Goal: Task Accomplishment & Management: Manage account settings

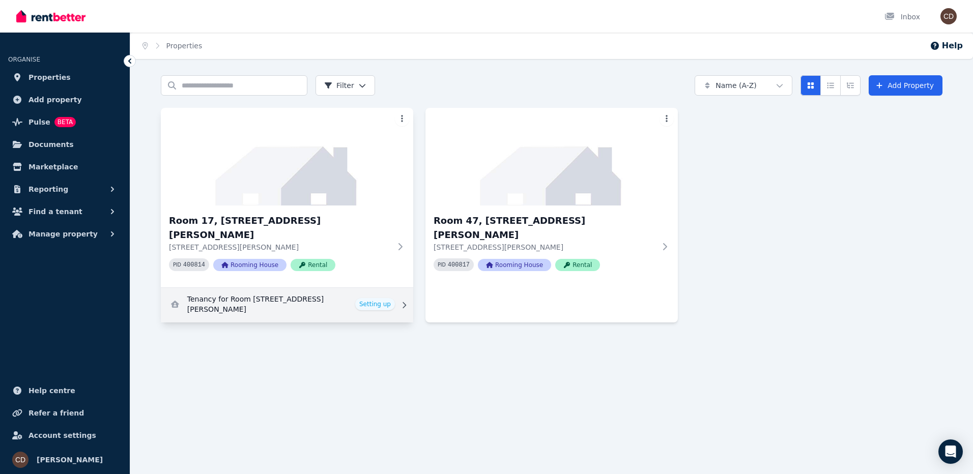
click at [385, 288] on link "View details for Tenancy for Room 17, 146 Manning River Dr" at bounding box center [287, 305] width 252 height 35
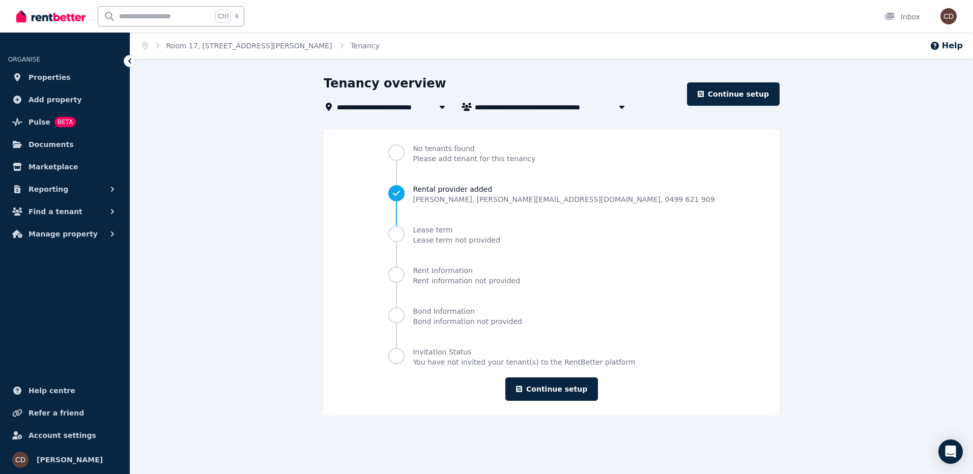
click at [621, 110] on icon "button" at bounding box center [622, 107] width 10 height 8
type input "**********"
click at [621, 110] on icon "button" at bounding box center [622, 107] width 10 height 8
click at [54, 146] on span "Documents" at bounding box center [51, 144] width 45 height 12
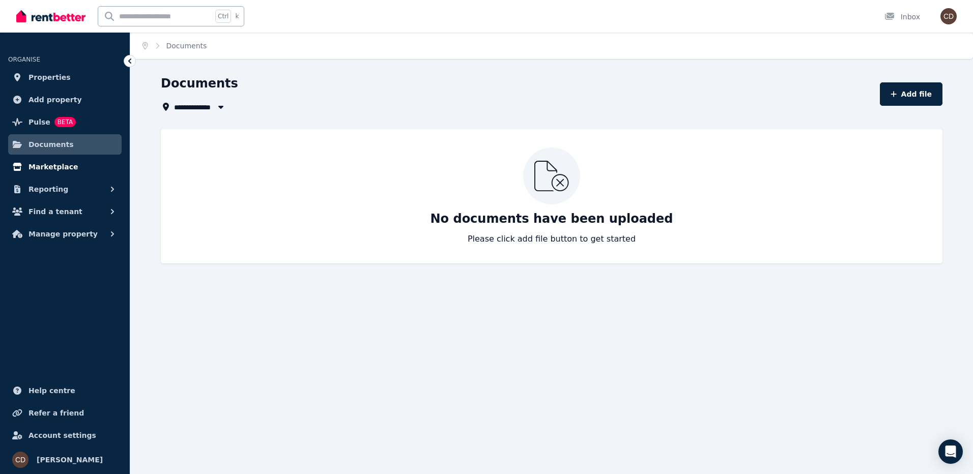
click at [51, 165] on span "Marketplace" at bounding box center [53, 167] width 49 height 12
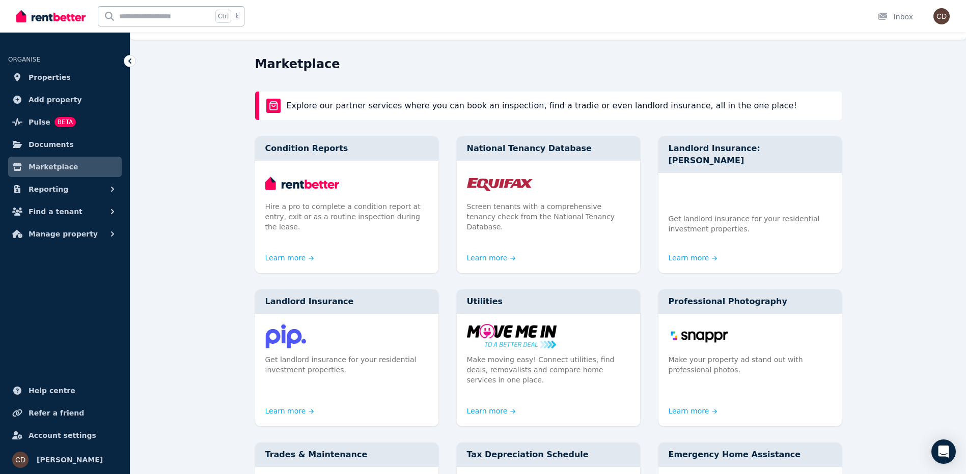
scroll to position [19, 0]
click at [507, 250] on link "Learn more" at bounding box center [491, 255] width 49 height 10
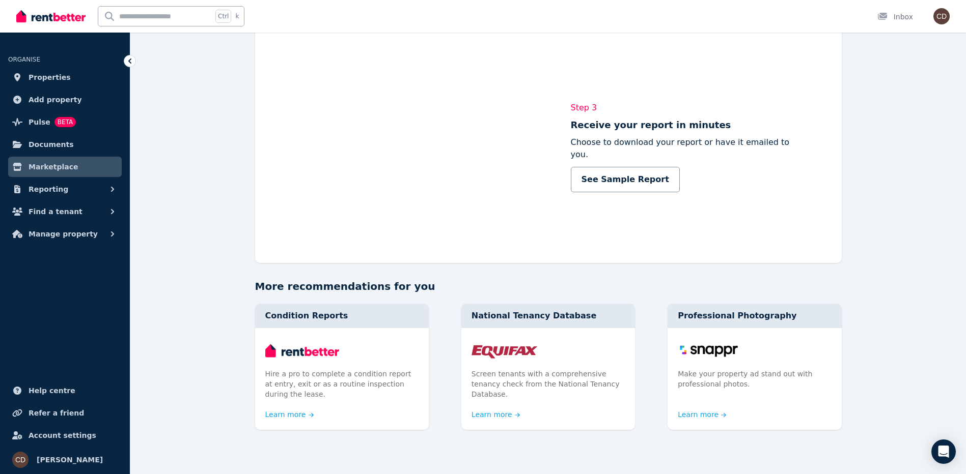
scroll to position [916, 0]
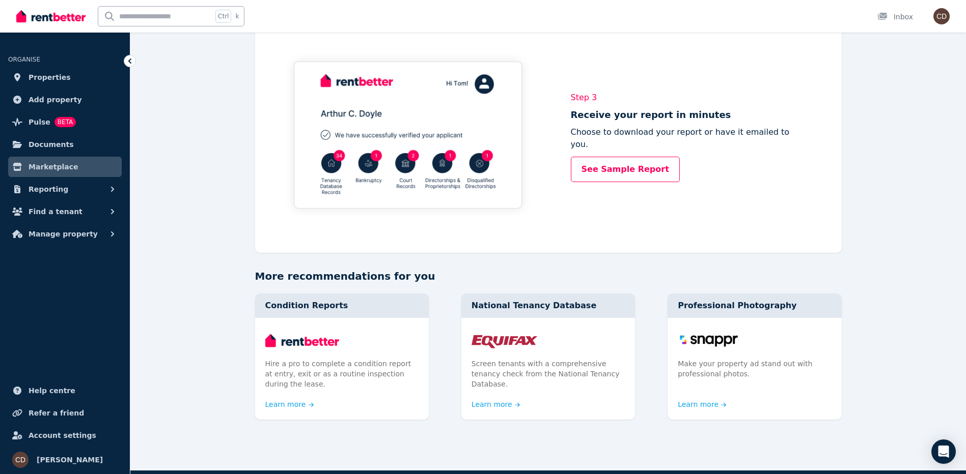
click at [643, 159] on link "See Sample Report" at bounding box center [625, 169] width 109 height 25
click at [131, 63] on icon at bounding box center [129, 61] width 3 height 5
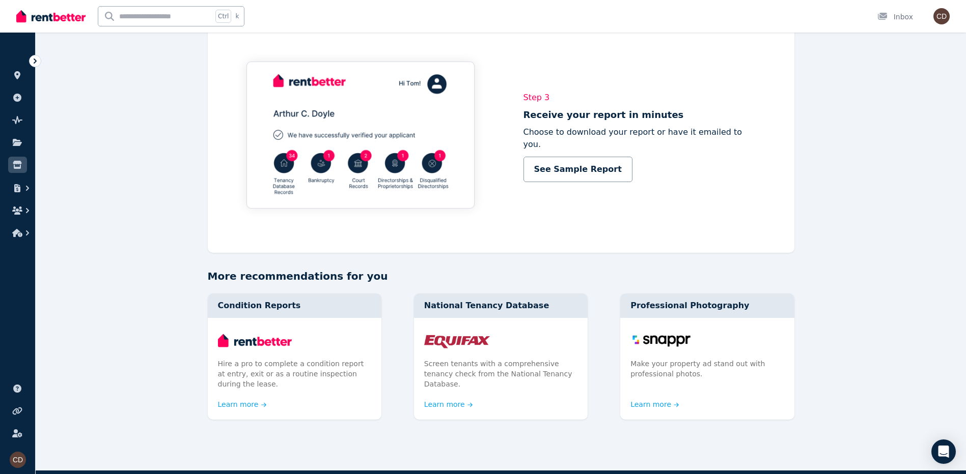
click at [33, 61] on icon at bounding box center [35, 61] width 10 height 10
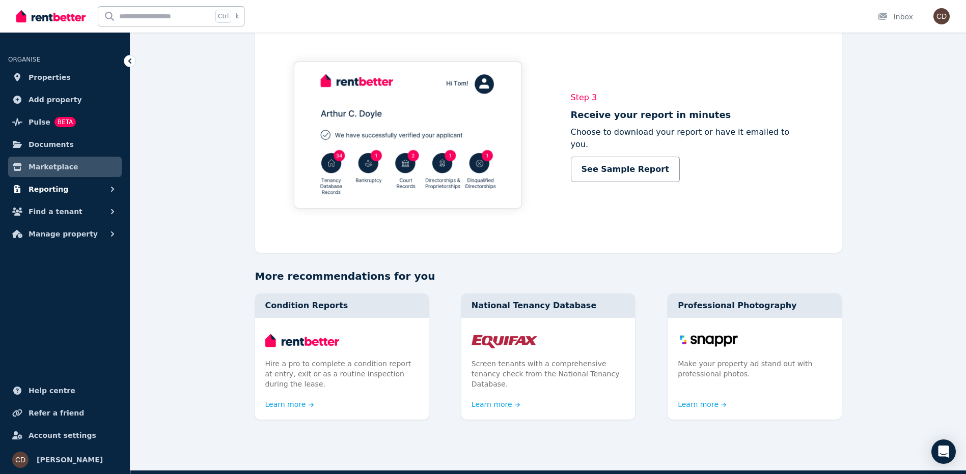
click at [46, 187] on span "Reporting" at bounding box center [49, 189] width 40 height 12
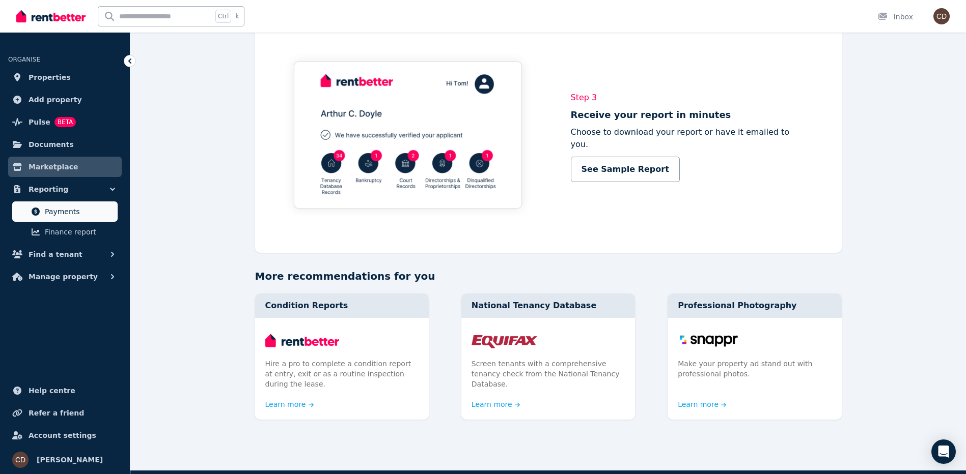
click at [66, 208] on span "Payments" at bounding box center [79, 212] width 69 height 12
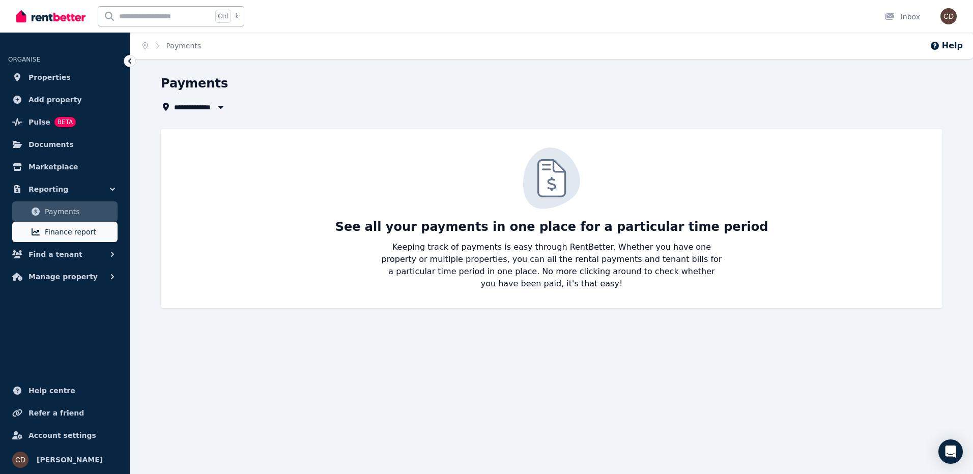
click at [66, 235] on span "Finance report" at bounding box center [79, 232] width 69 height 12
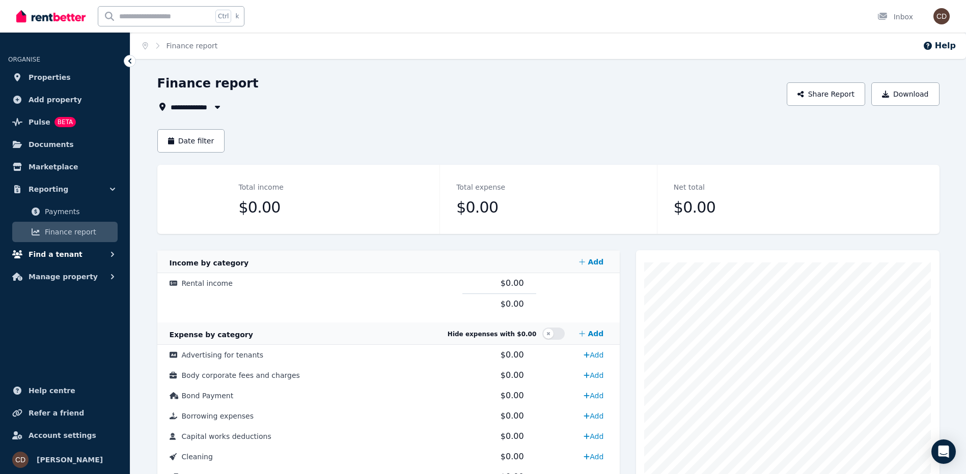
click at [56, 253] on span "Find a tenant" at bounding box center [56, 254] width 54 height 12
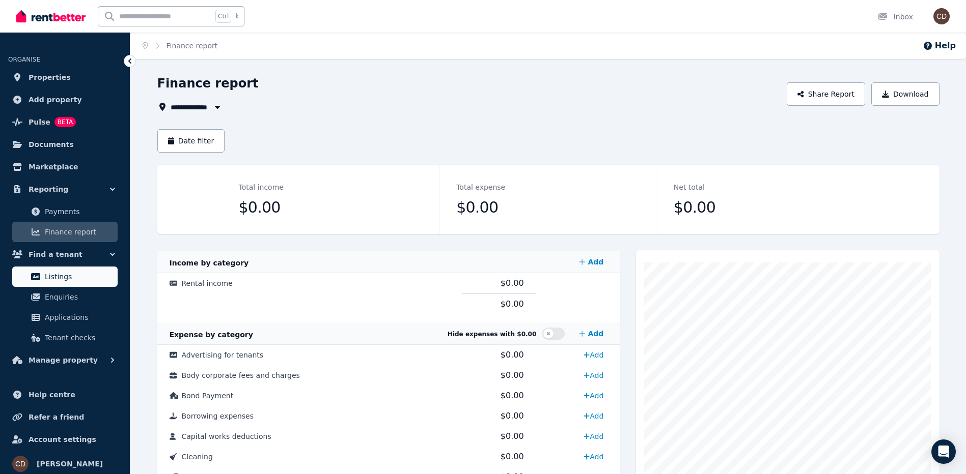
click at [64, 278] on span "Listings" at bounding box center [79, 277] width 69 height 12
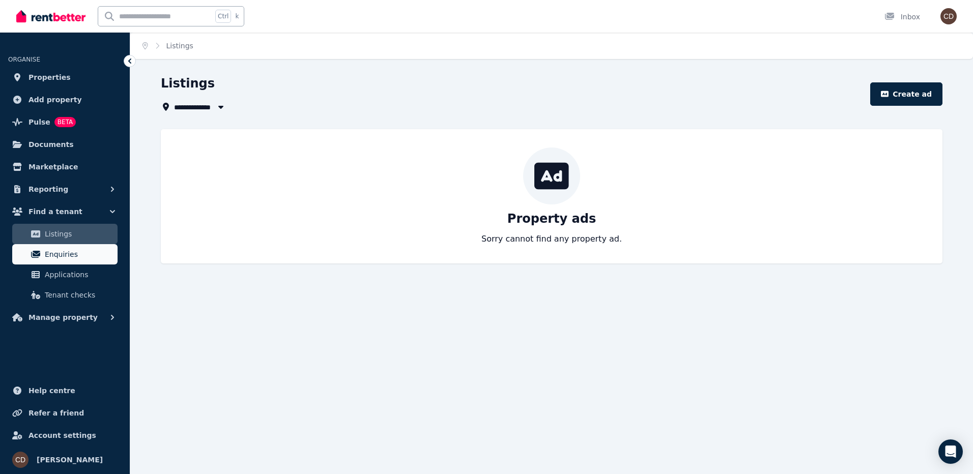
click at [54, 260] on span "Enquiries" at bounding box center [79, 254] width 69 height 12
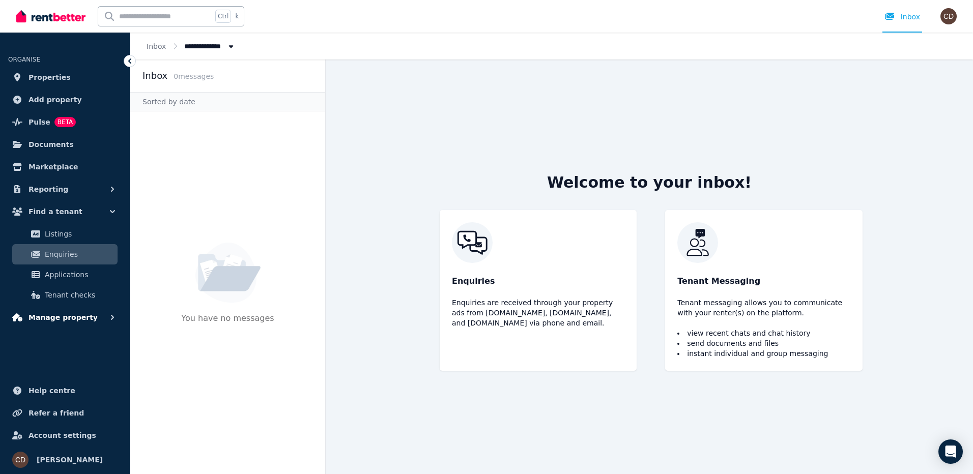
click at [53, 320] on span "Manage property" at bounding box center [63, 317] width 69 height 12
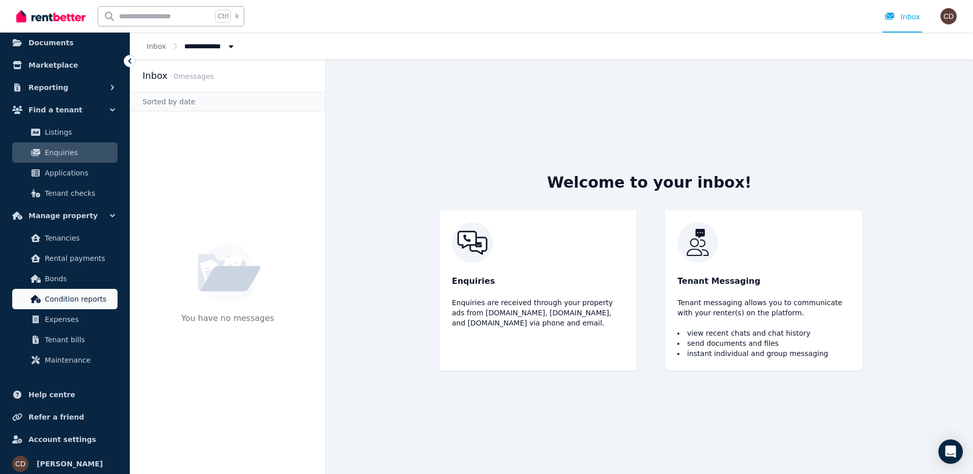
scroll to position [106, 0]
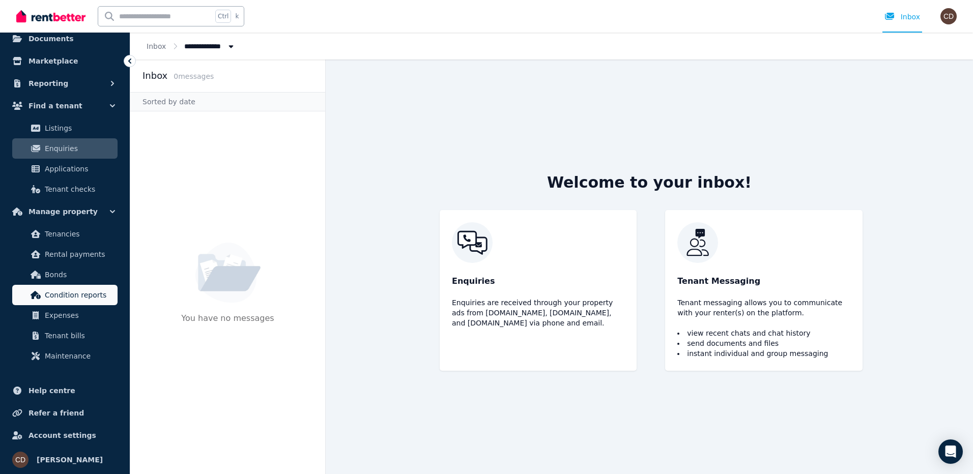
click at [108, 296] on span "Condition reports" at bounding box center [79, 295] width 69 height 12
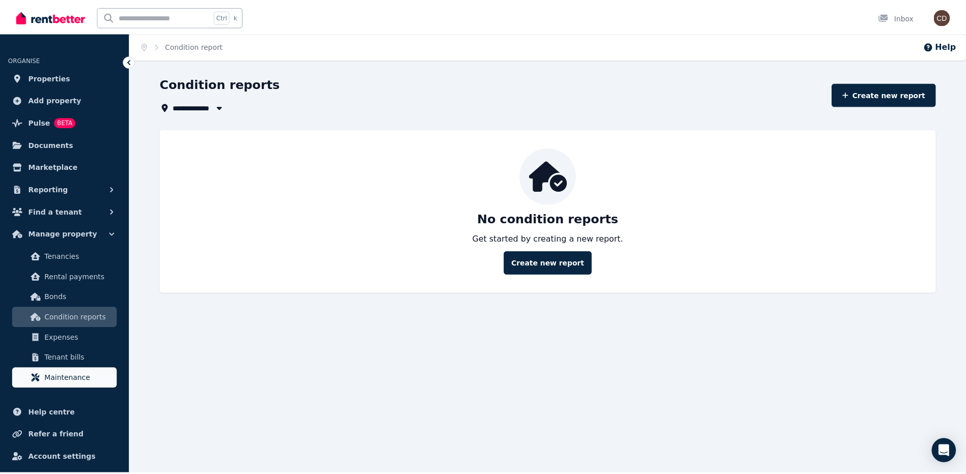
scroll to position [22, 0]
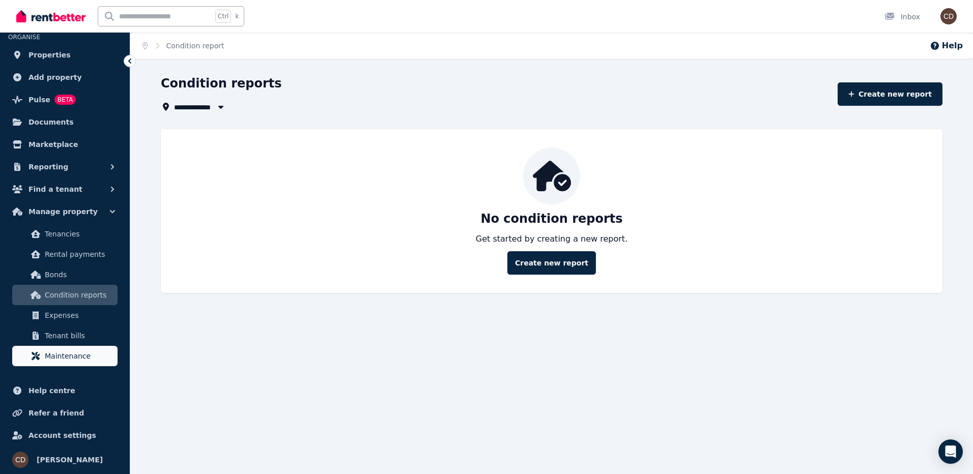
click at [62, 358] on span "Maintenance" at bounding box center [79, 356] width 69 height 12
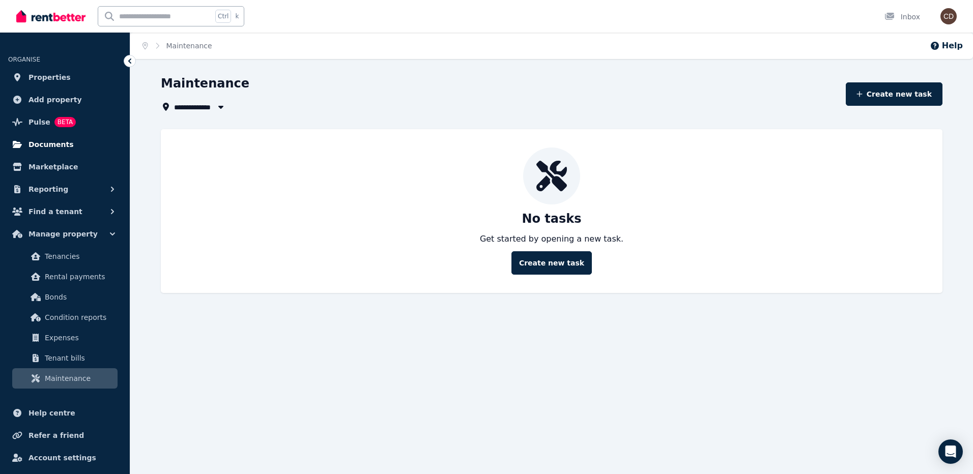
click at [48, 144] on span "Documents" at bounding box center [51, 144] width 45 height 12
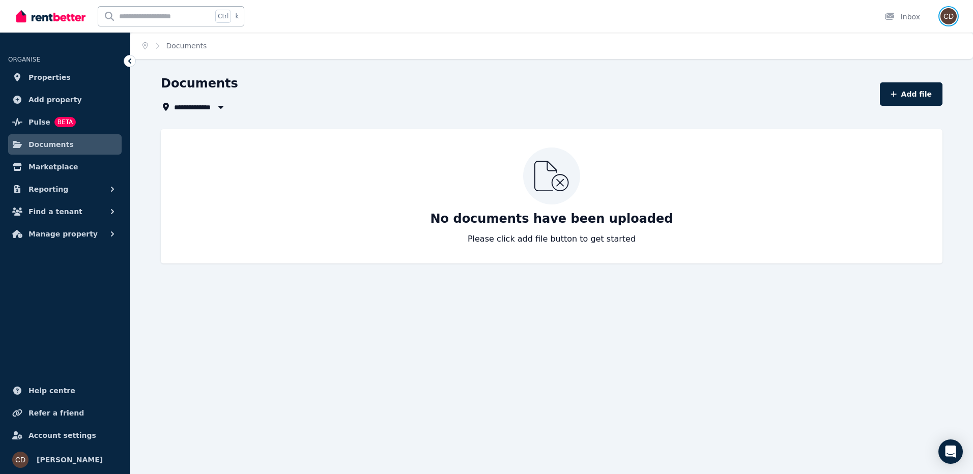
click at [947, 13] on img "button" at bounding box center [949, 16] width 16 height 16
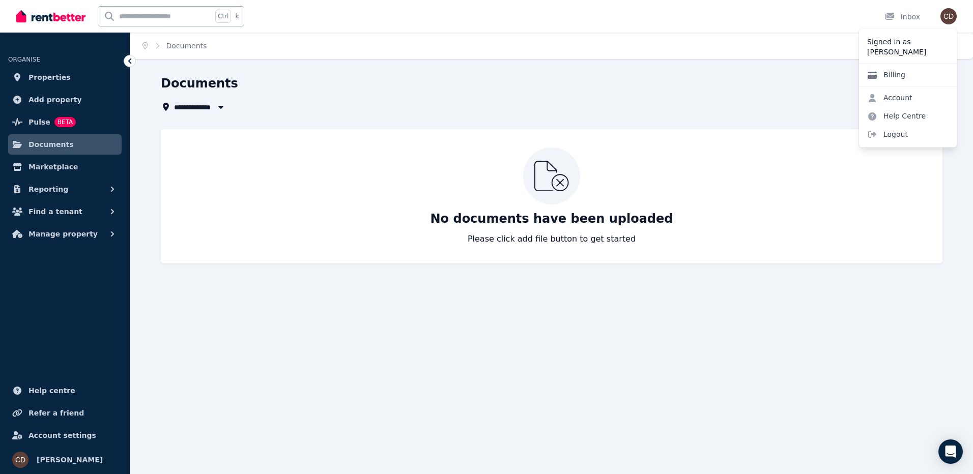
click at [895, 72] on link "Billing" at bounding box center [886, 75] width 54 height 18
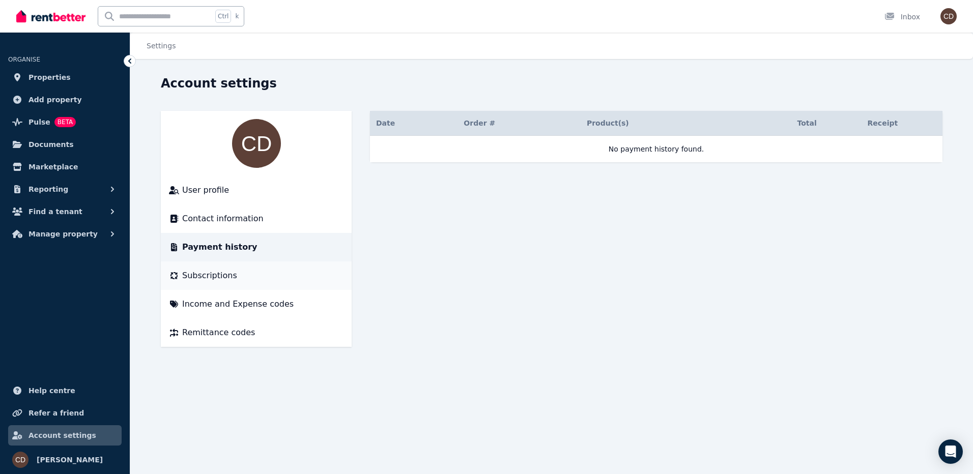
click at [206, 275] on span "Subscriptions" at bounding box center [209, 276] width 55 height 12
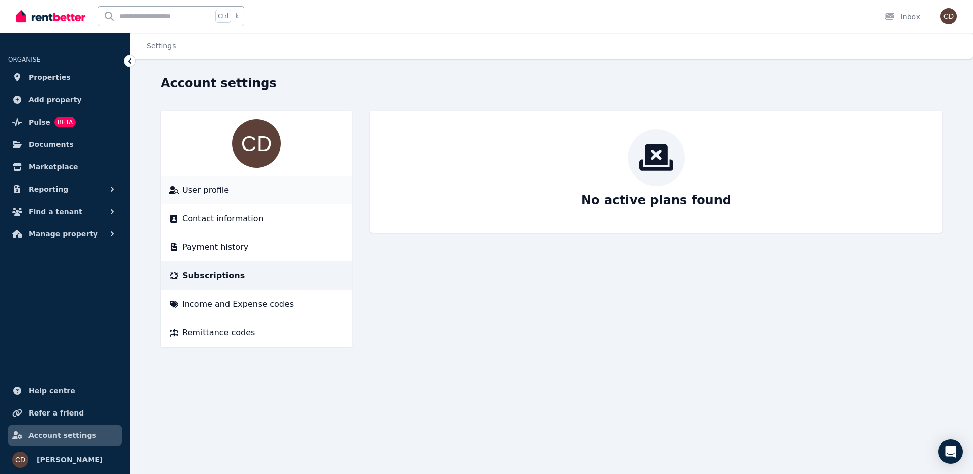
click at [193, 191] on span "User profile" at bounding box center [205, 190] width 47 height 12
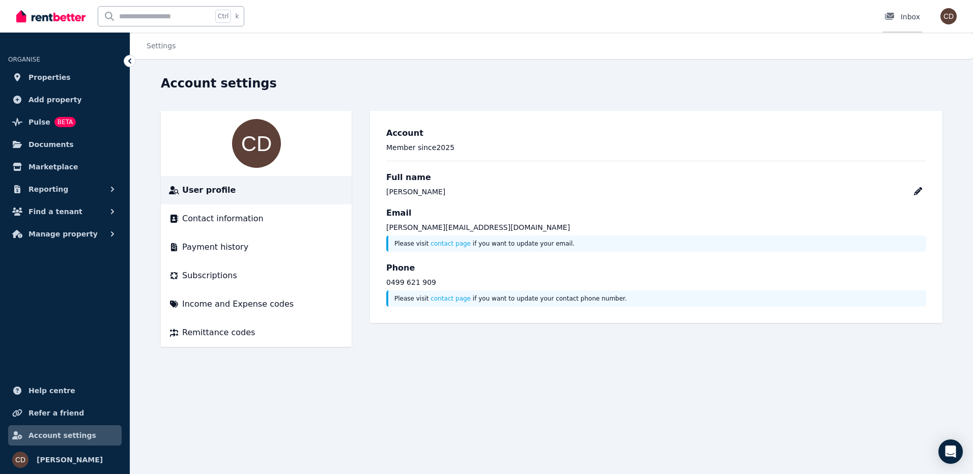
click at [909, 12] on div "Inbox" at bounding box center [903, 17] width 36 height 10
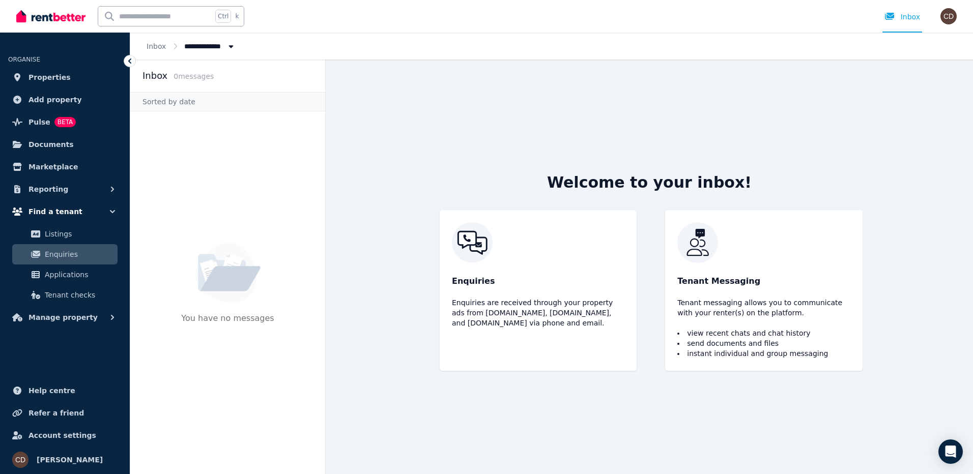
click at [58, 207] on span "Find a tenant" at bounding box center [56, 212] width 54 height 12
click at [34, 118] on span "Pulse" at bounding box center [40, 122] width 22 height 12
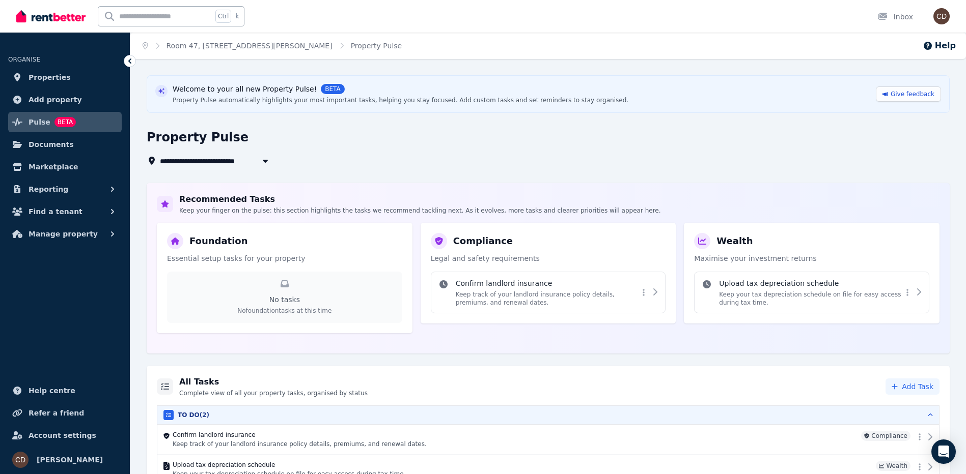
scroll to position [20, 0]
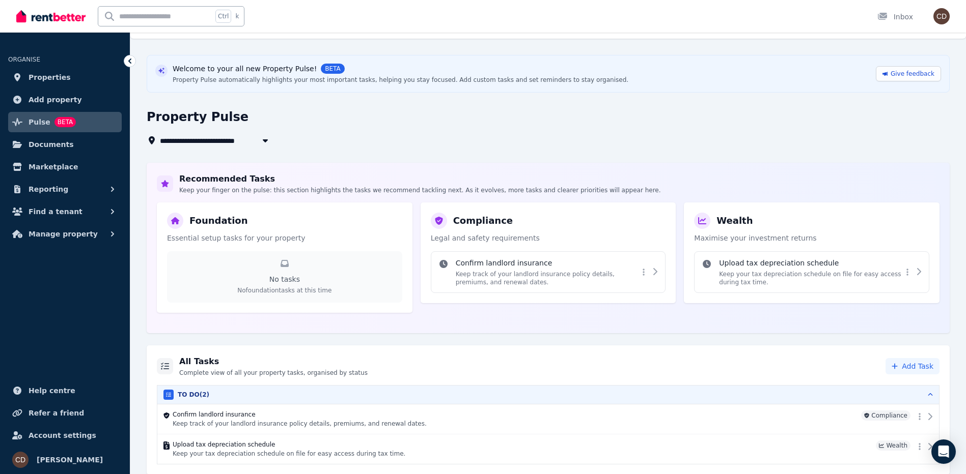
click at [250, 143] on span "Room 47, [STREET_ADDRESS][PERSON_NAME]" at bounding box center [250, 140] width 180 height 12
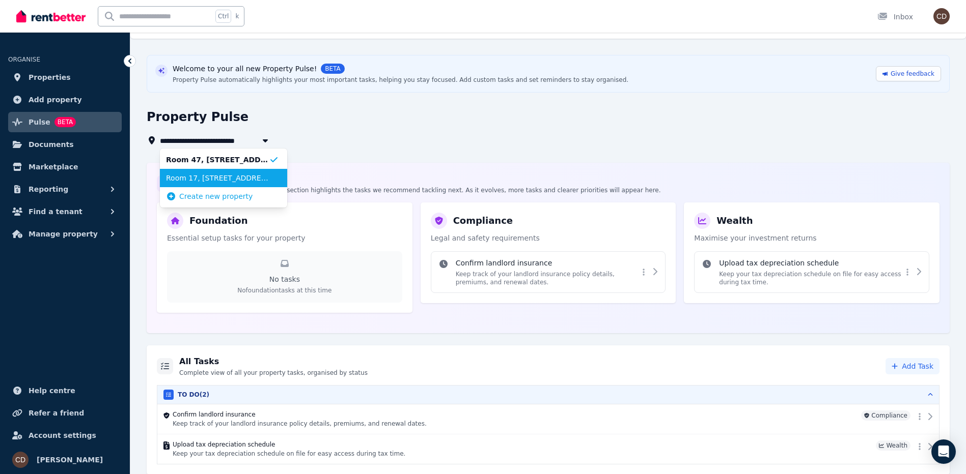
click at [220, 179] on span "Room 17, [STREET_ADDRESS][PERSON_NAME]" at bounding box center [217, 178] width 103 height 10
type input "**********"
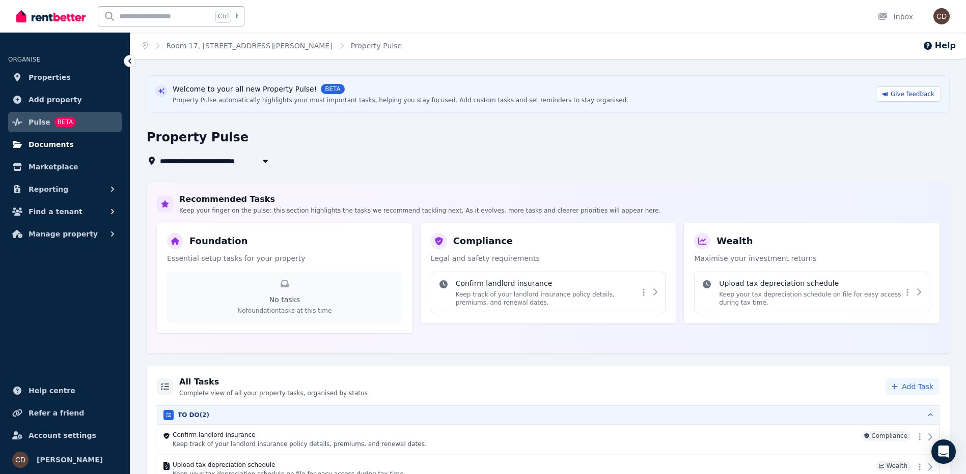
click at [45, 143] on span "Documents" at bounding box center [51, 144] width 45 height 12
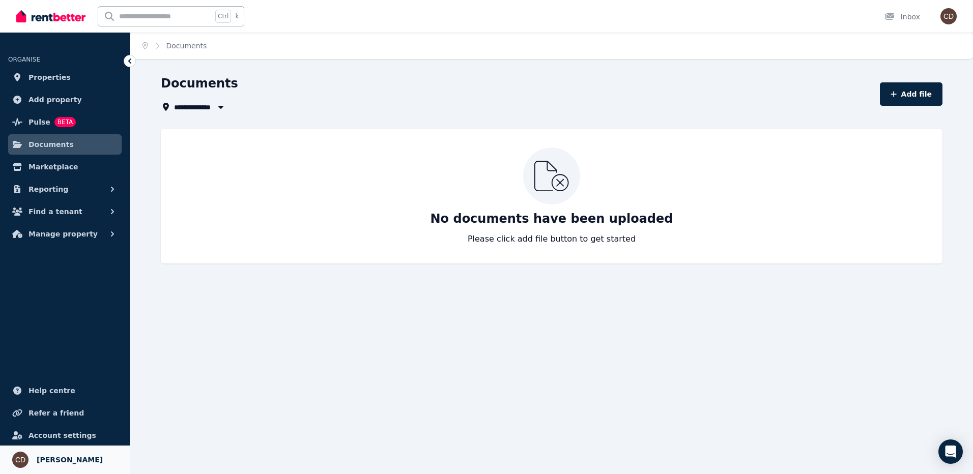
click at [46, 458] on span "[PERSON_NAME]" at bounding box center [70, 460] width 66 height 12
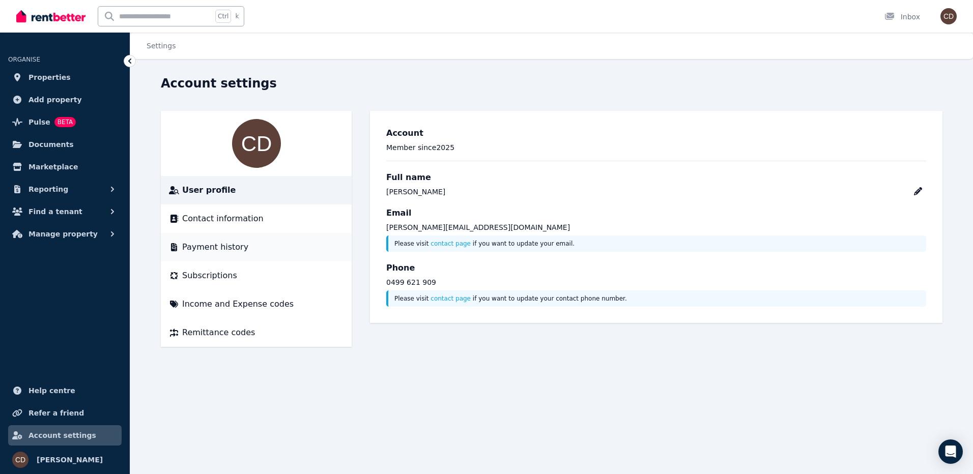
click at [208, 249] on span "Payment history" at bounding box center [215, 247] width 66 height 12
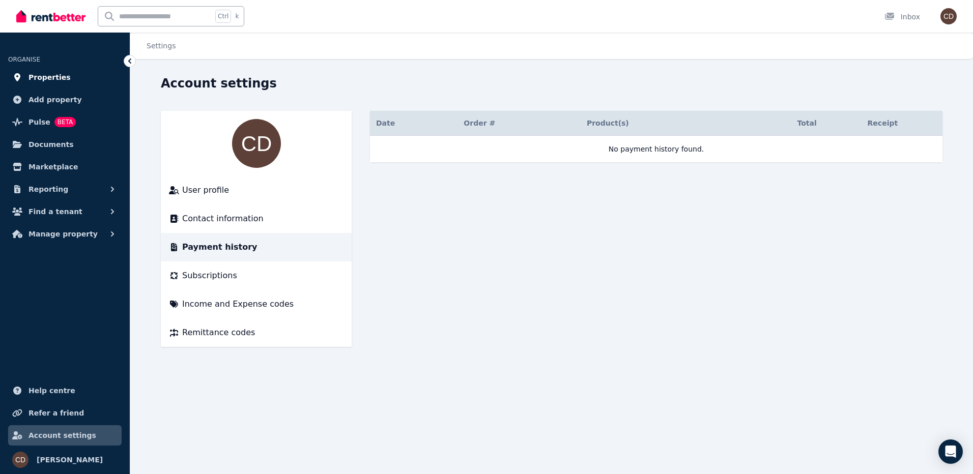
click at [43, 73] on span "Properties" at bounding box center [50, 77] width 42 height 12
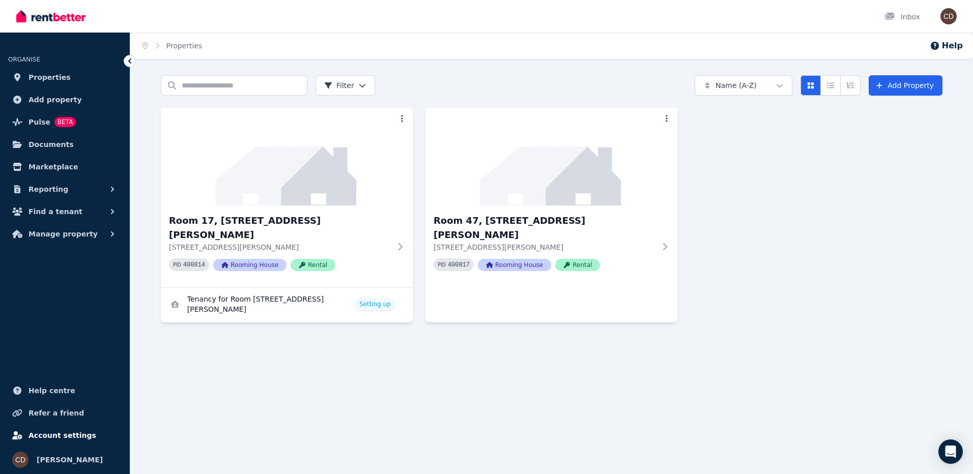
click at [58, 437] on span "Account settings" at bounding box center [63, 436] width 68 height 12
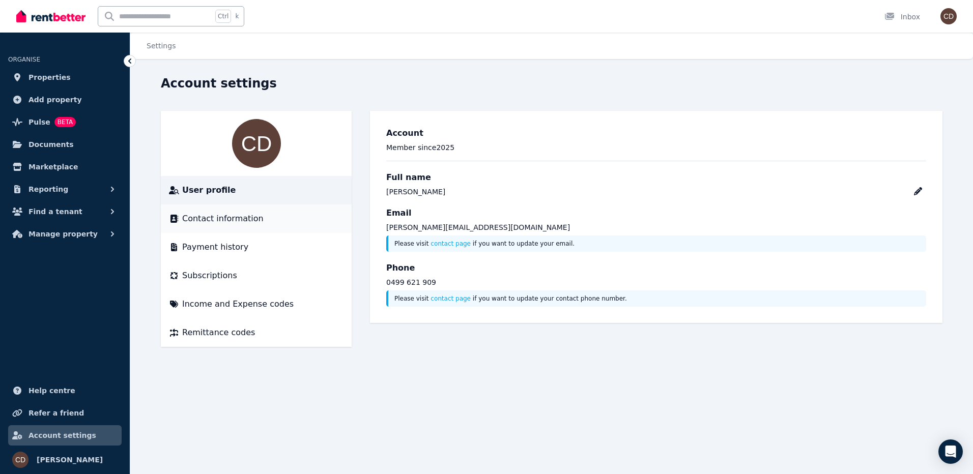
click at [212, 223] on span "Contact information" at bounding box center [222, 219] width 81 height 12
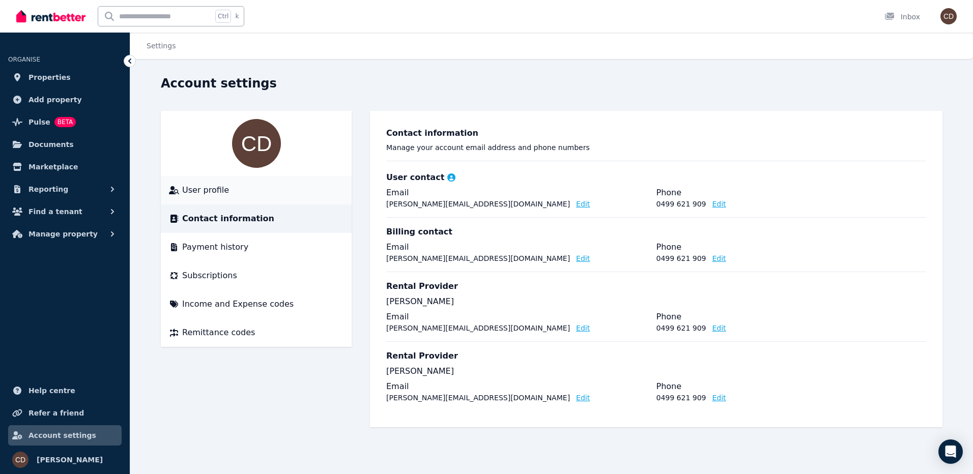
click at [196, 192] on span "User profile" at bounding box center [205, 190] width 47 height 12
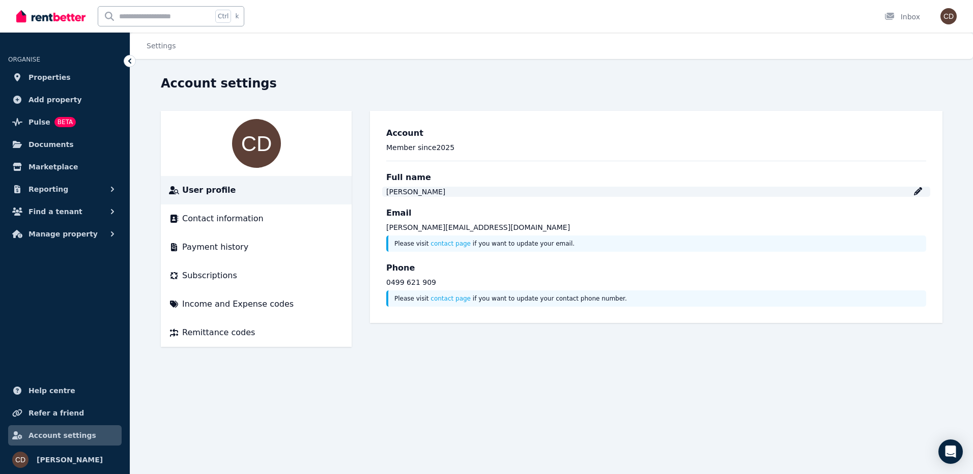
click at [919, 192] on icon at bounding box center [918, 191] width 8 height 8
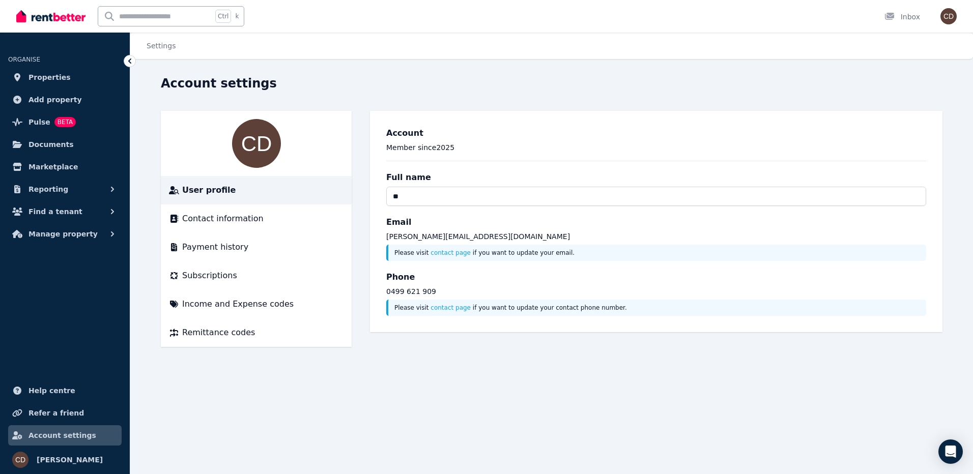
type input "*"
type input "**********"
click at [440, 251] on div "Please visit contact page if you want to update your email." at bounding box center [656, 253] width 540 height 16
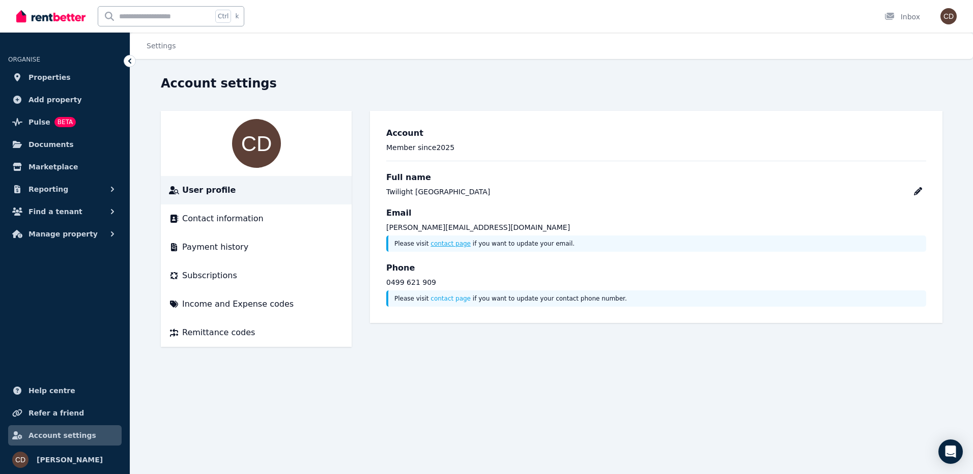
click at [438, 242] on link "contact page" at bounding box center [451, 243] width 40 height 7
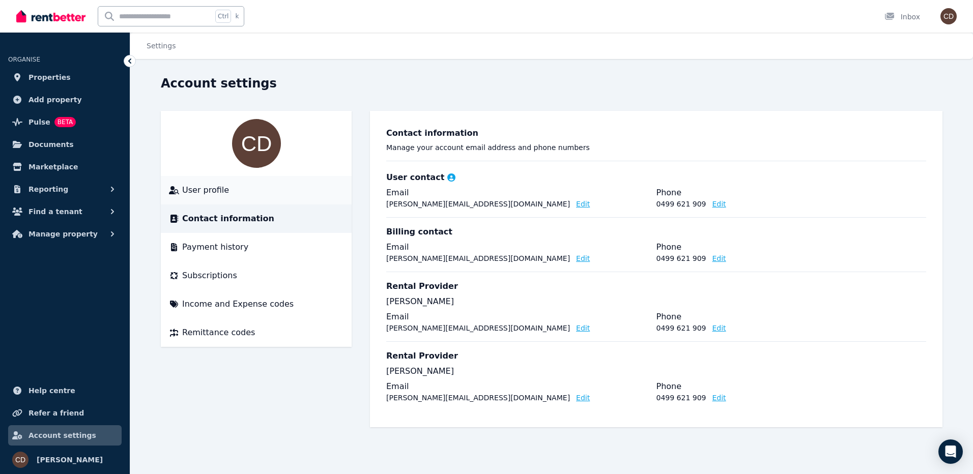
click at [189, 185] on span "User profile" at bounding box center [205, 190] width 47 height 12
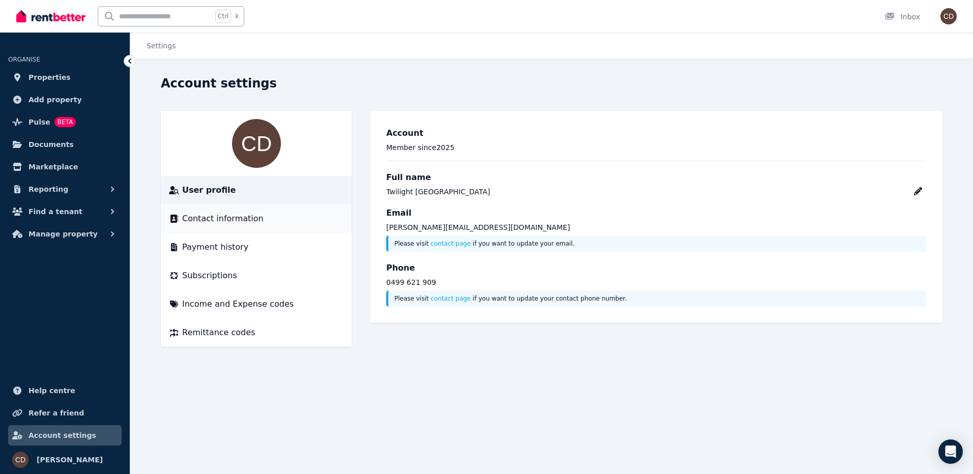
click at [234, 220] on span "Contact information" at bounding box center [222, 219] width 81 height 12
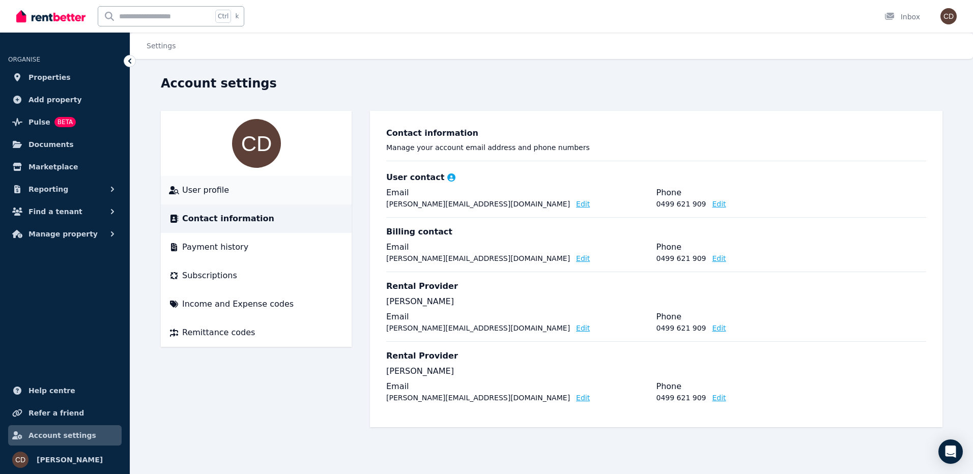
click at [202, 195] on span "User profile" at bounding box center [205, 190] width 47 height 12
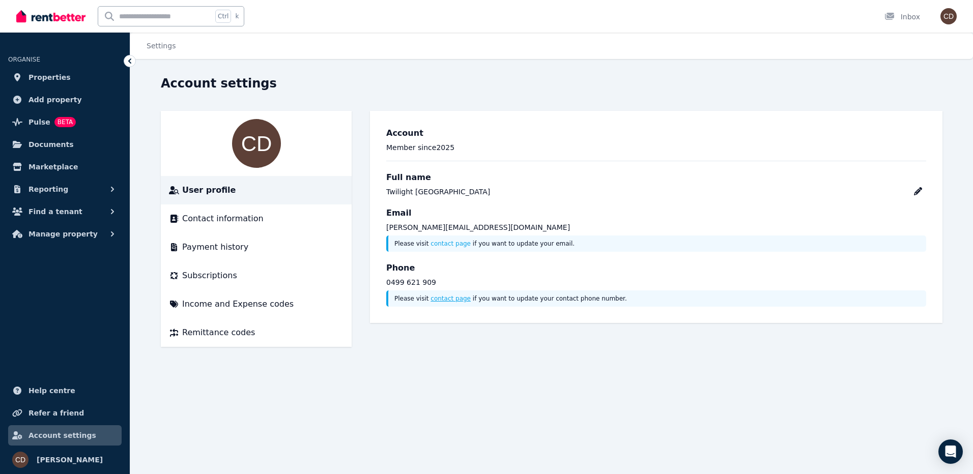
click at [436, 301] on link "contact page" at bounding box center [451, 298] width 40 height 7
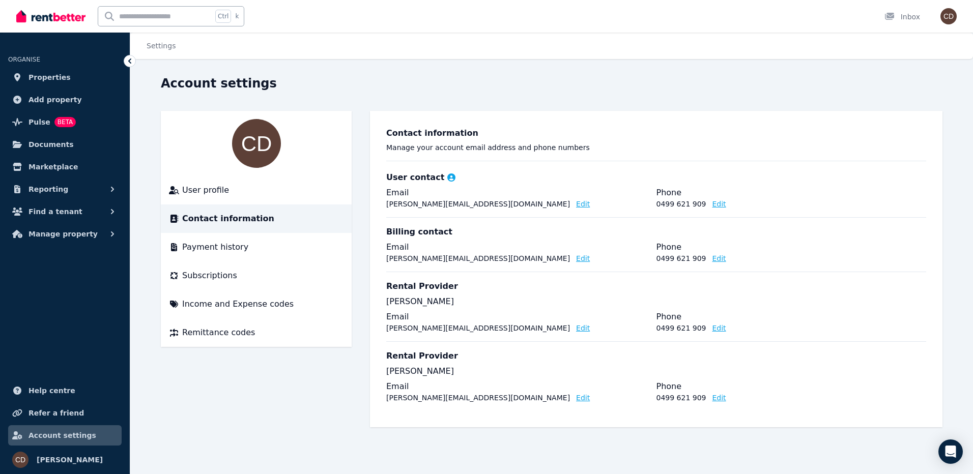
click at [576, 203] on button "Edit" at bounding box center [583, 204] width 14 height 10
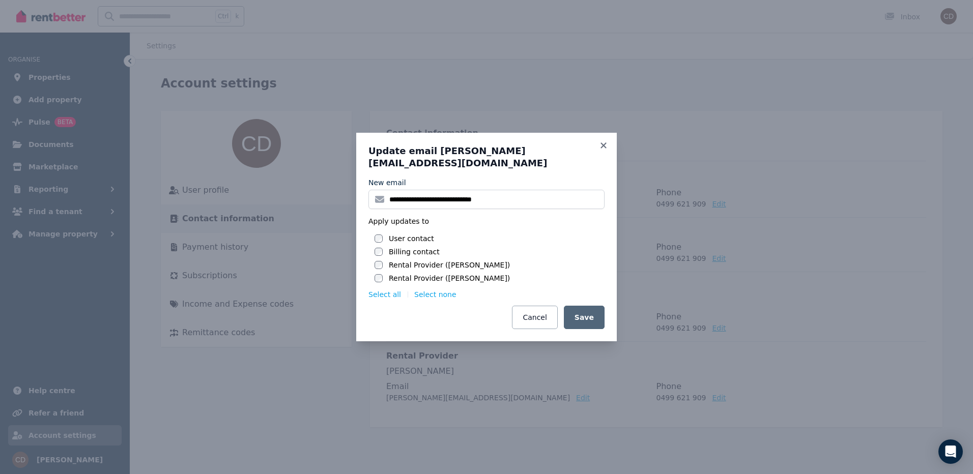
click at [604, 150] on icon at bounding box center [604, 145] width 10 height 9
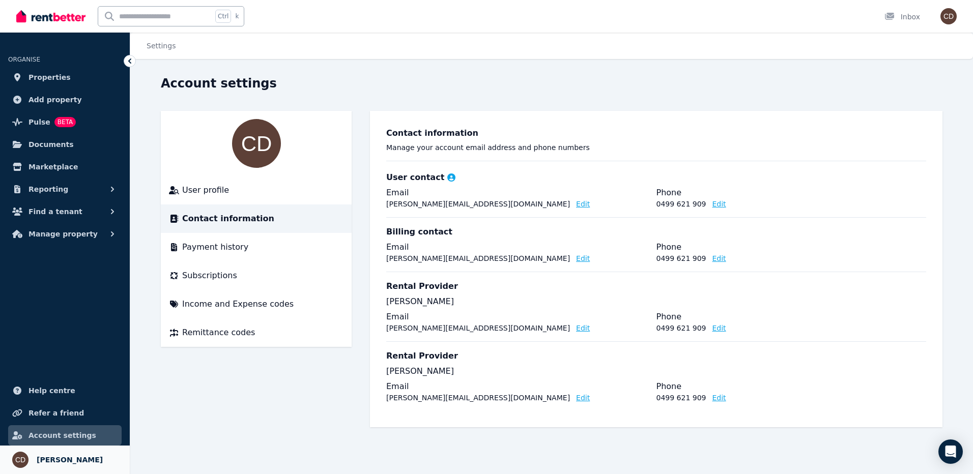
click at [42, 464] on span "[PERSON_NAME]" at bounding box center [70, 460] width 66 height 12
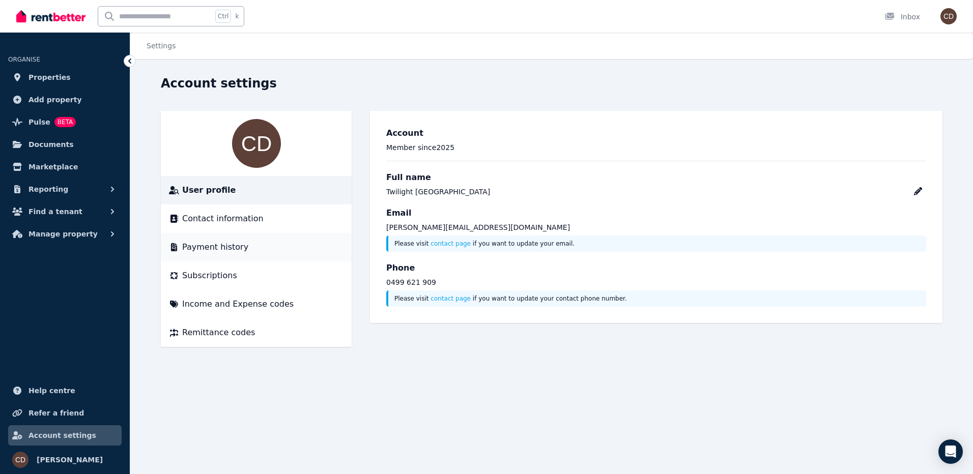
click at [210, 250] on span "Payment history" at bounding box center [215, 247] width 66 height 12
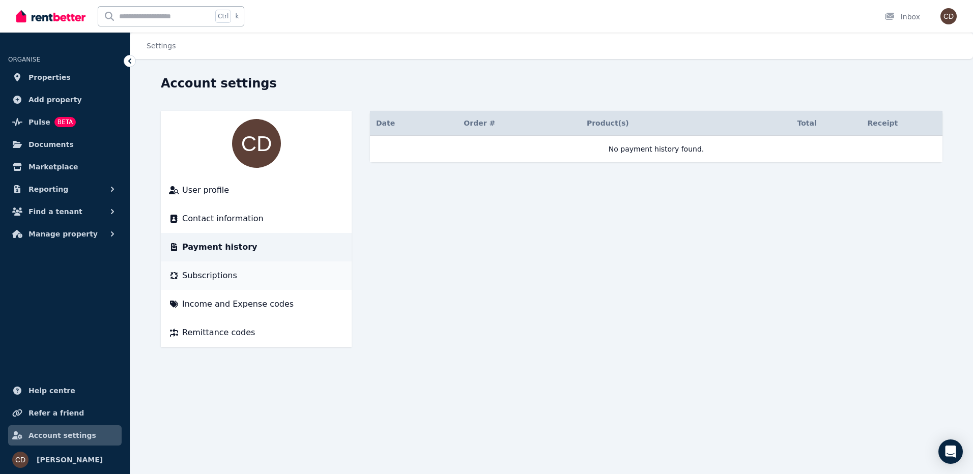
click at [216, 277] on span "Subscriptions" at bounding box center [209, 276] width 55 height 12
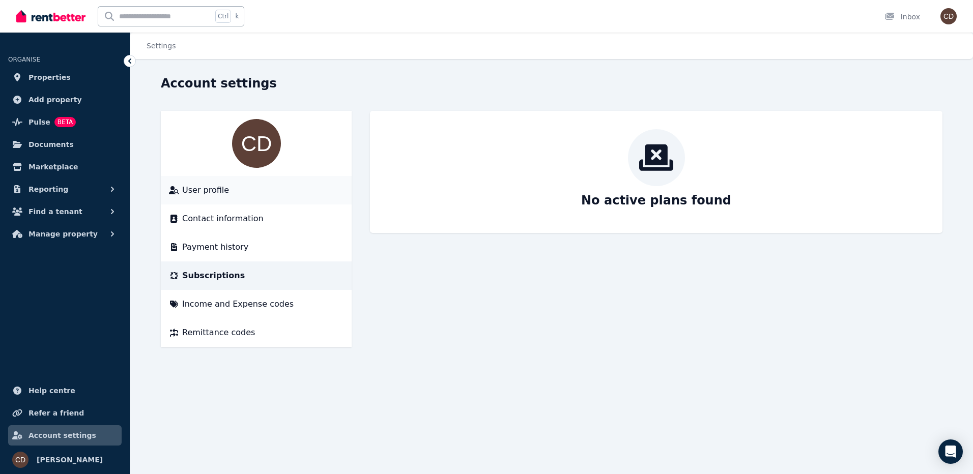
click at [204, 192] on span "User profile" at bounding box center [205, 190] width 47 height 12
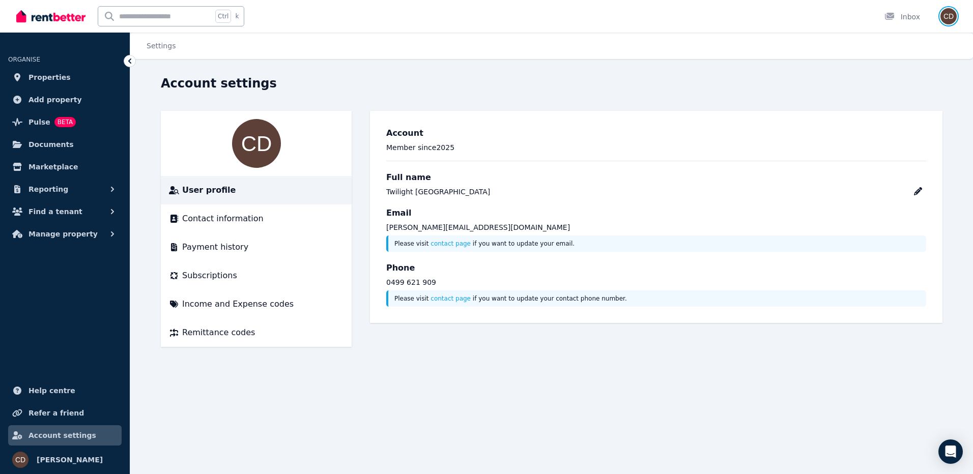
click at [951, 14] on img "button" at bounding box center [949, 16] width 16 height 16
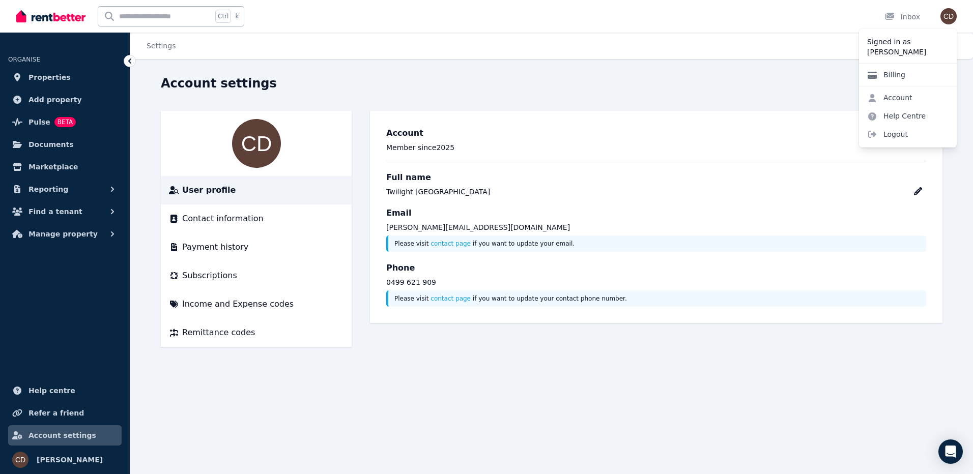
click at [902, 76] on link "Billing" at bounding box center [886, 75] width 54 height 18
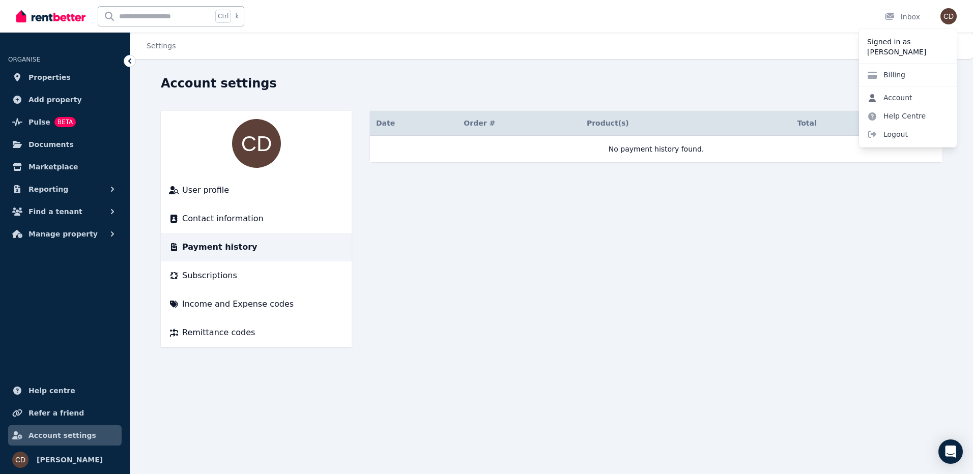
click at [896, 94] on link "Account" at bounding box center [890, 98] width 62 height 18
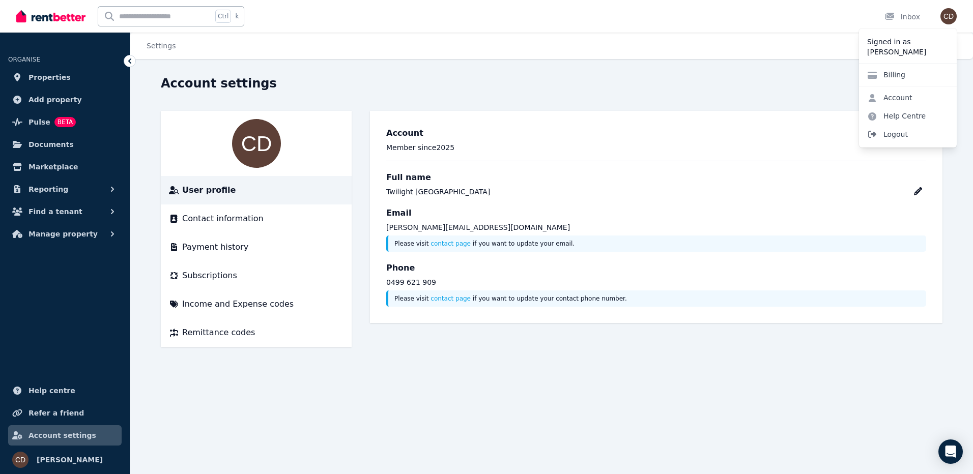
click at [895, 137] on span "Logout" at bounding box center [908, 134] width 98 height 18
